Goal: Task Accomplishment & Management: Complete application form

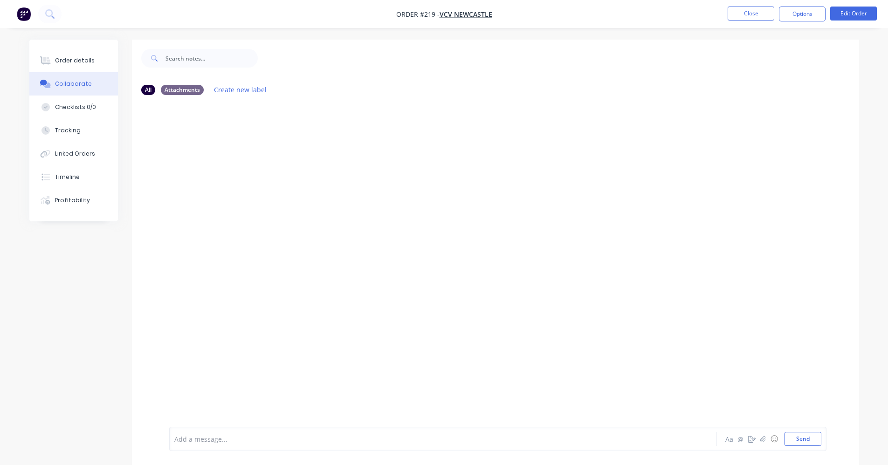
scroll to position [14, 0]
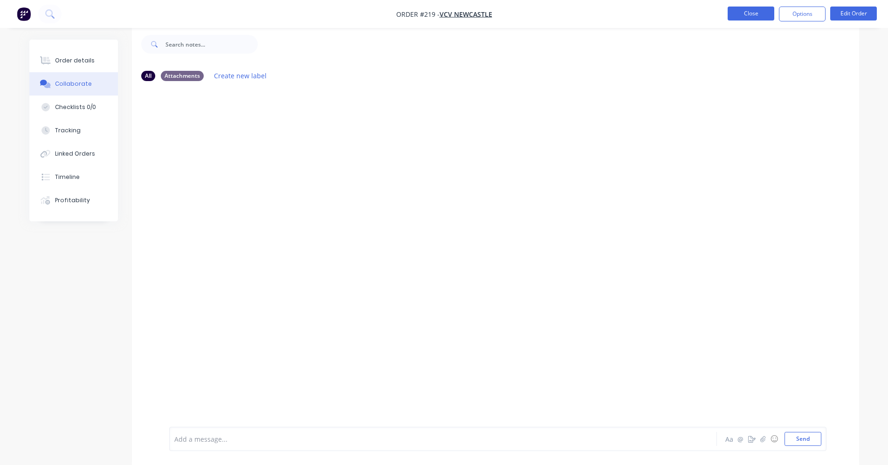
click at [771, 10] on button "Close" at bounding box center [751, 14] width 47 height 14
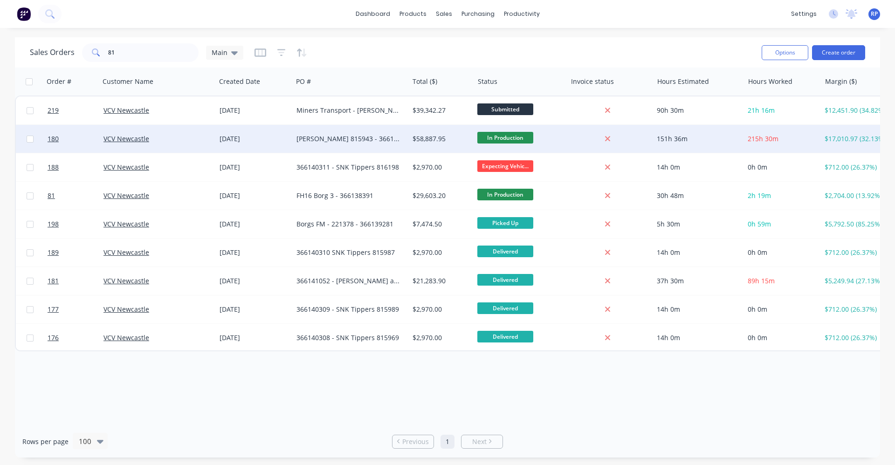
click at [431, 136] on div "$58,887.95" at bounding box center [440, 138] width 55 height 9
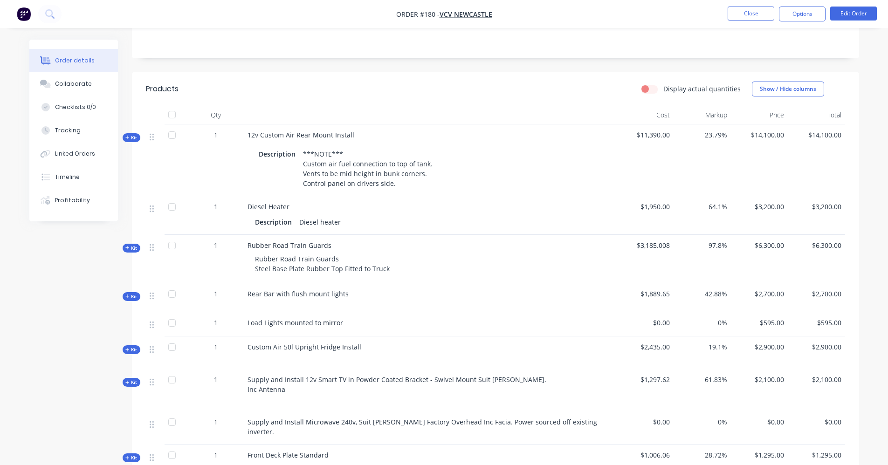
scroll to position [187, 0]
click at [765, 13] on button "Close" at bounding box center [751, 14] width 47 height 14
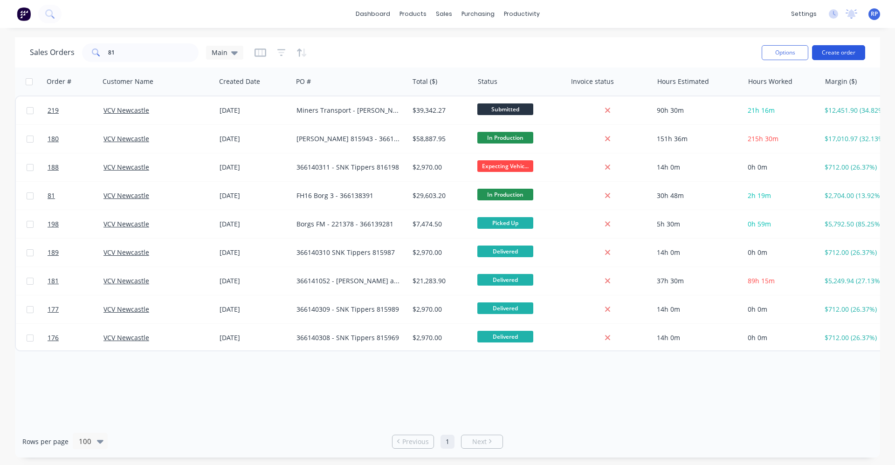
click at [853, 55] on button "Create order" at bounding box center [838, 52] width 53 height 15
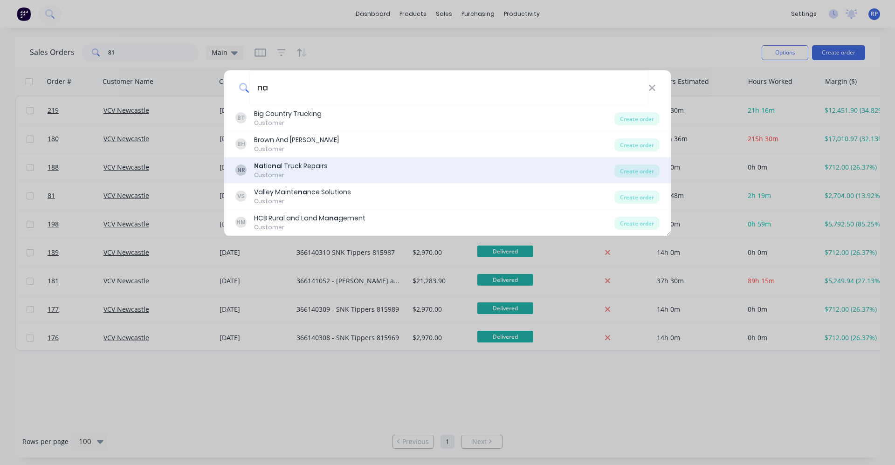
type input "na"
click at [319, 166] on div "Na tio na l Truck Repairs" at bounding box center [291, 166] width 74 height 10
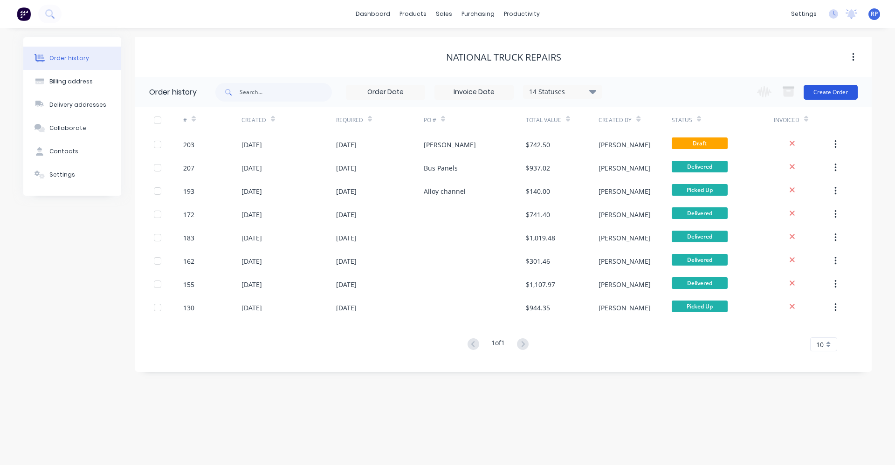
click at [824, 93] on button "Create Order" at bounding box center [831, 92] width 54 height 15
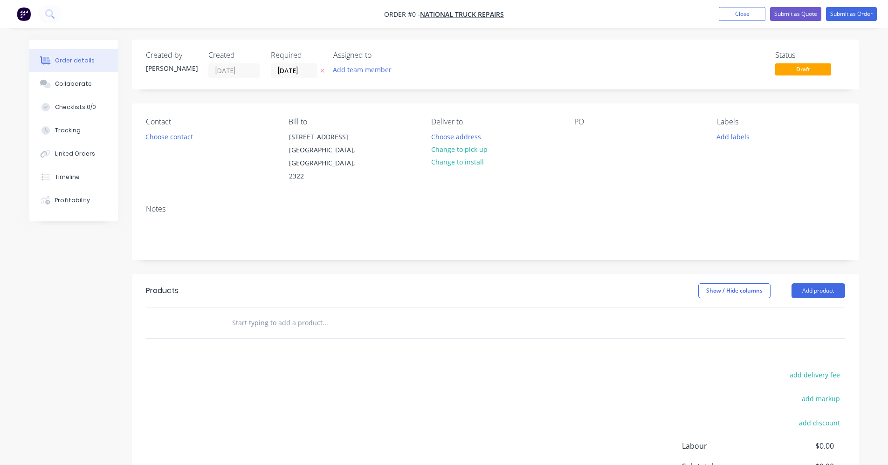
click at [379, 314] on input "text" at bounding box center [325, 323] width 187 height 19
type input "roll 4mm plate"
click at [851, 15] on button "Submit as Order" at bounding box center [851, 14] width 51 height 14
